Goal: Task Accomplishment & Management: Complete application form

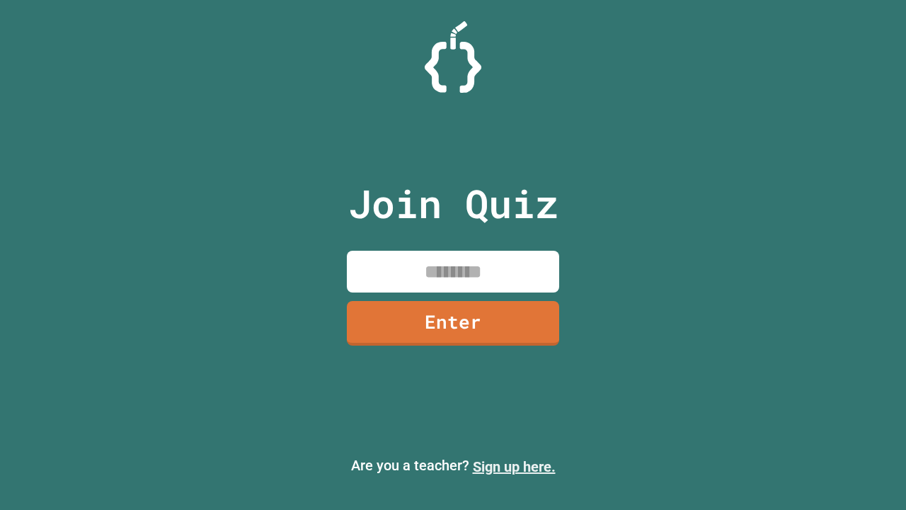
click at [514, 467] on link "Sign up here." at bounding box center [514, 466] width 83 height 17
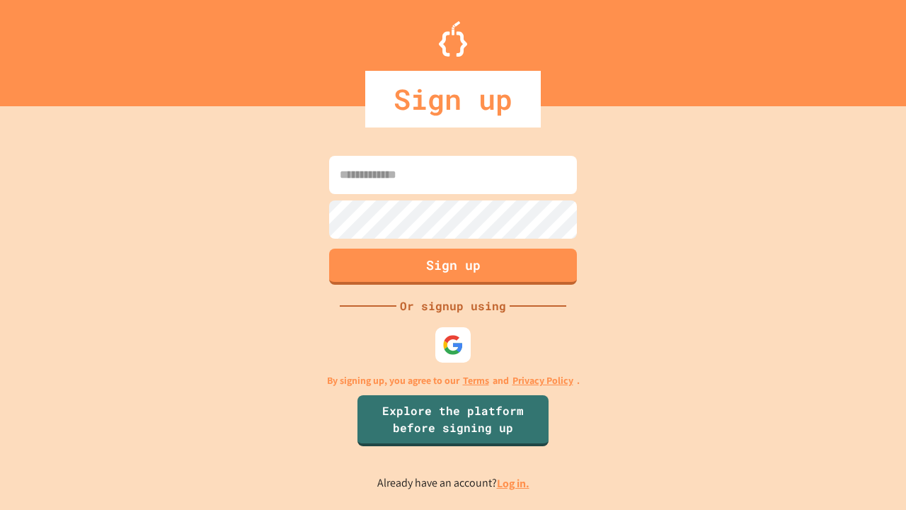
click at [514, 483] on link "Log in." at bounding box center [513, 483] width 33 height 15
